Goal: Find specific page/section: Find specific page/section

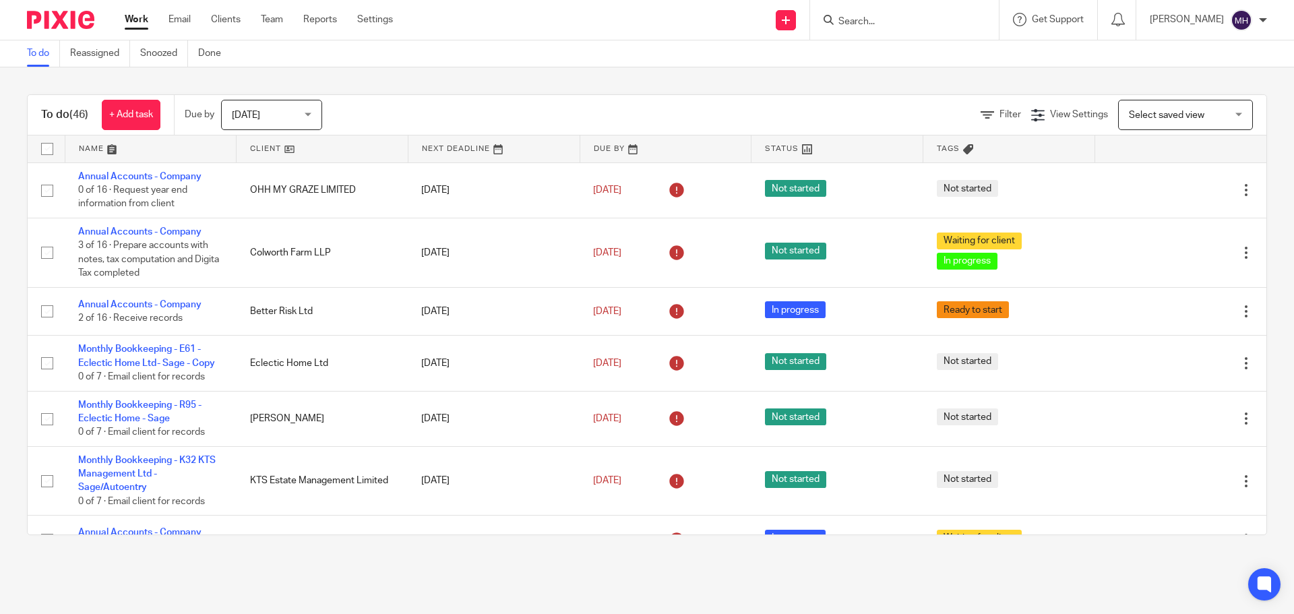
drag, startPoint x: 0, startPoint y: 0, endPoint x: 863, endPoint y: 24, distance: 863.7
click at [864, 24] on input "Search" at bounding box center [897, 22] width 121 height 12
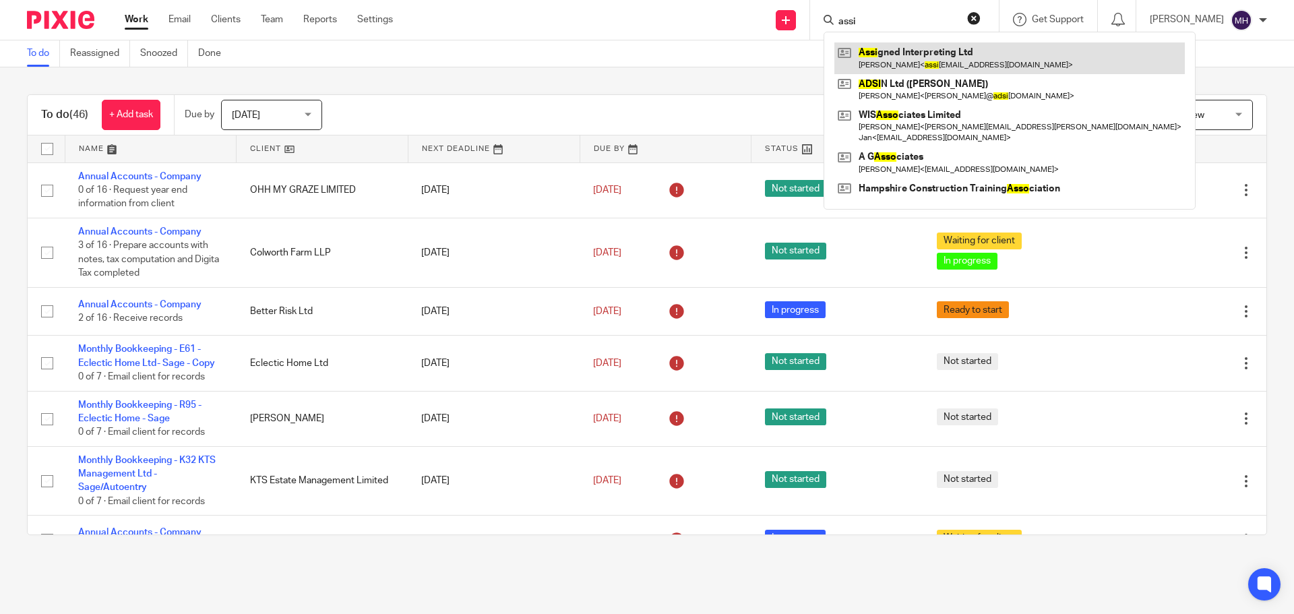
type input "assi"
click at [881, 60] on link at bounding box center [1009, 57] width 350 height 31
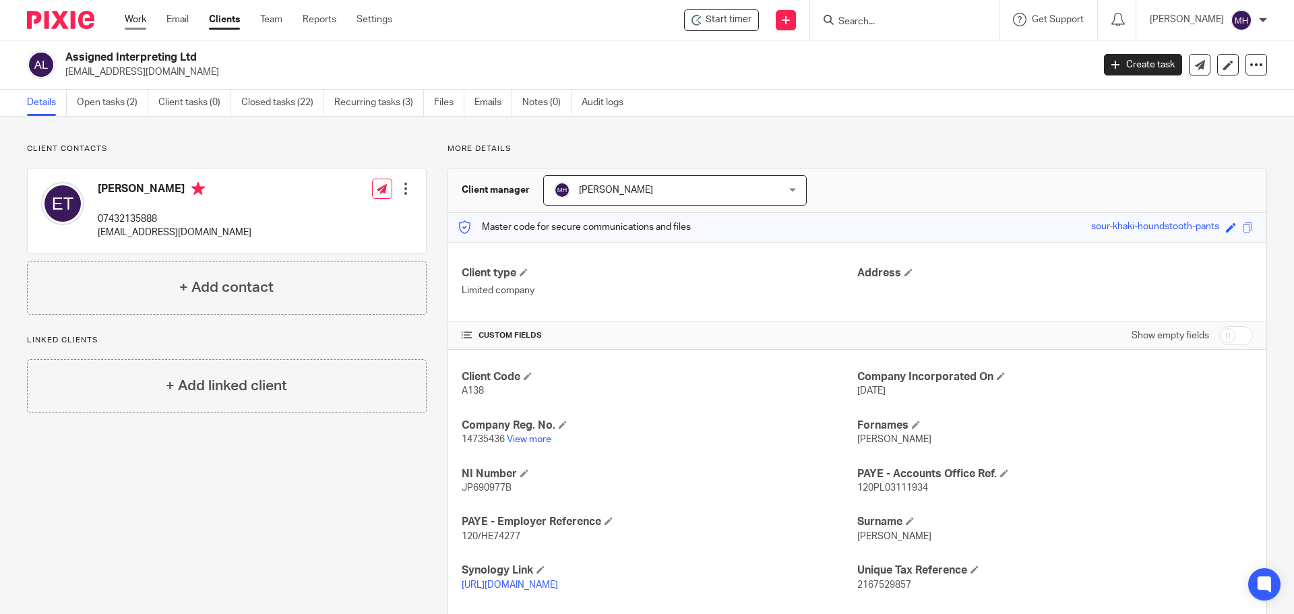
click at [135, 19] on link "Work" at bounding box center [136, 19] width 22 height 13
